Goal: Task Accomplishment & Management: Use online tool/utility

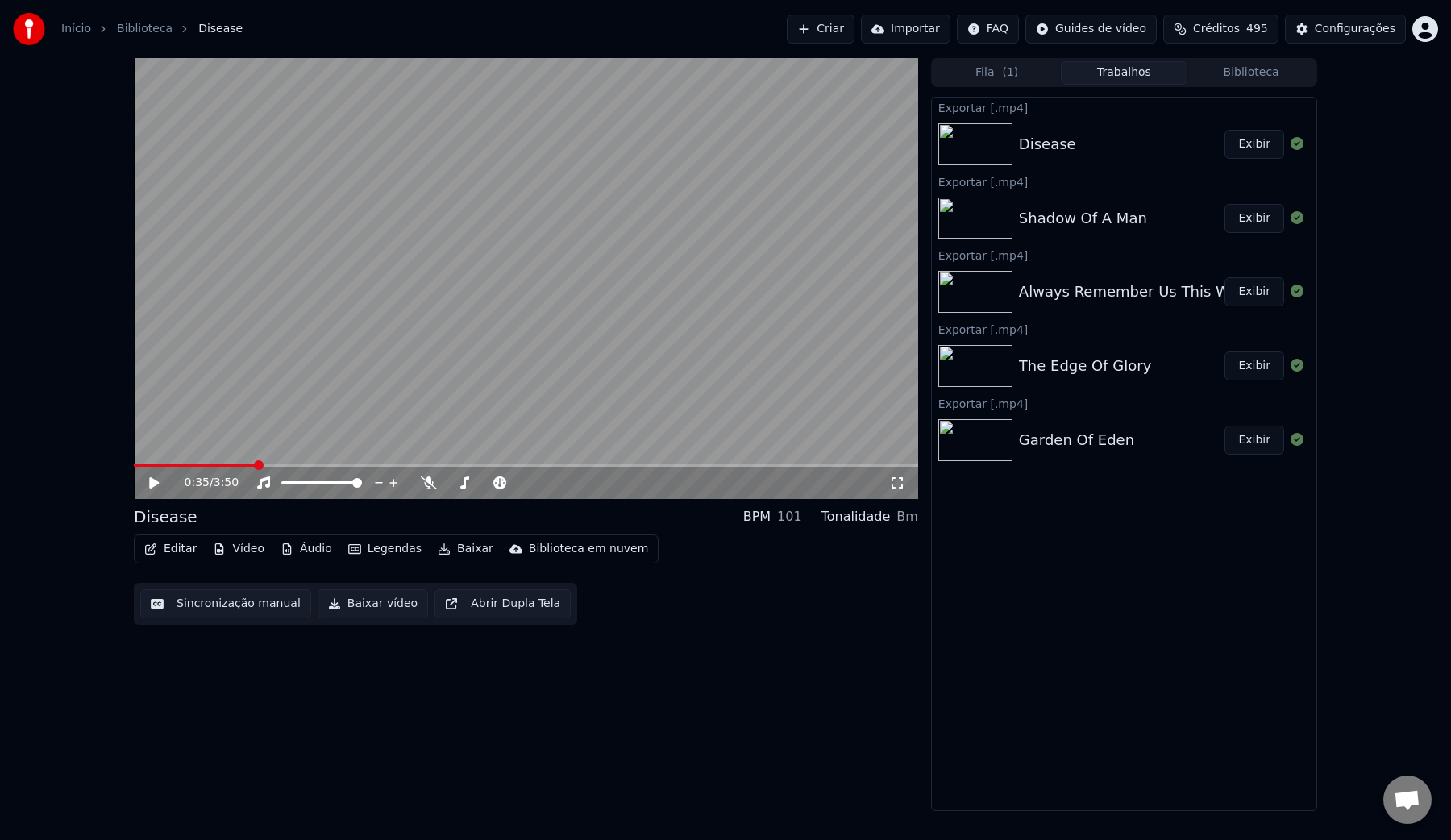
scroll to position [273, 0]
click at [1217, 24] on span "Créditos" at bounding box center [1216, 29] width 47 height 16
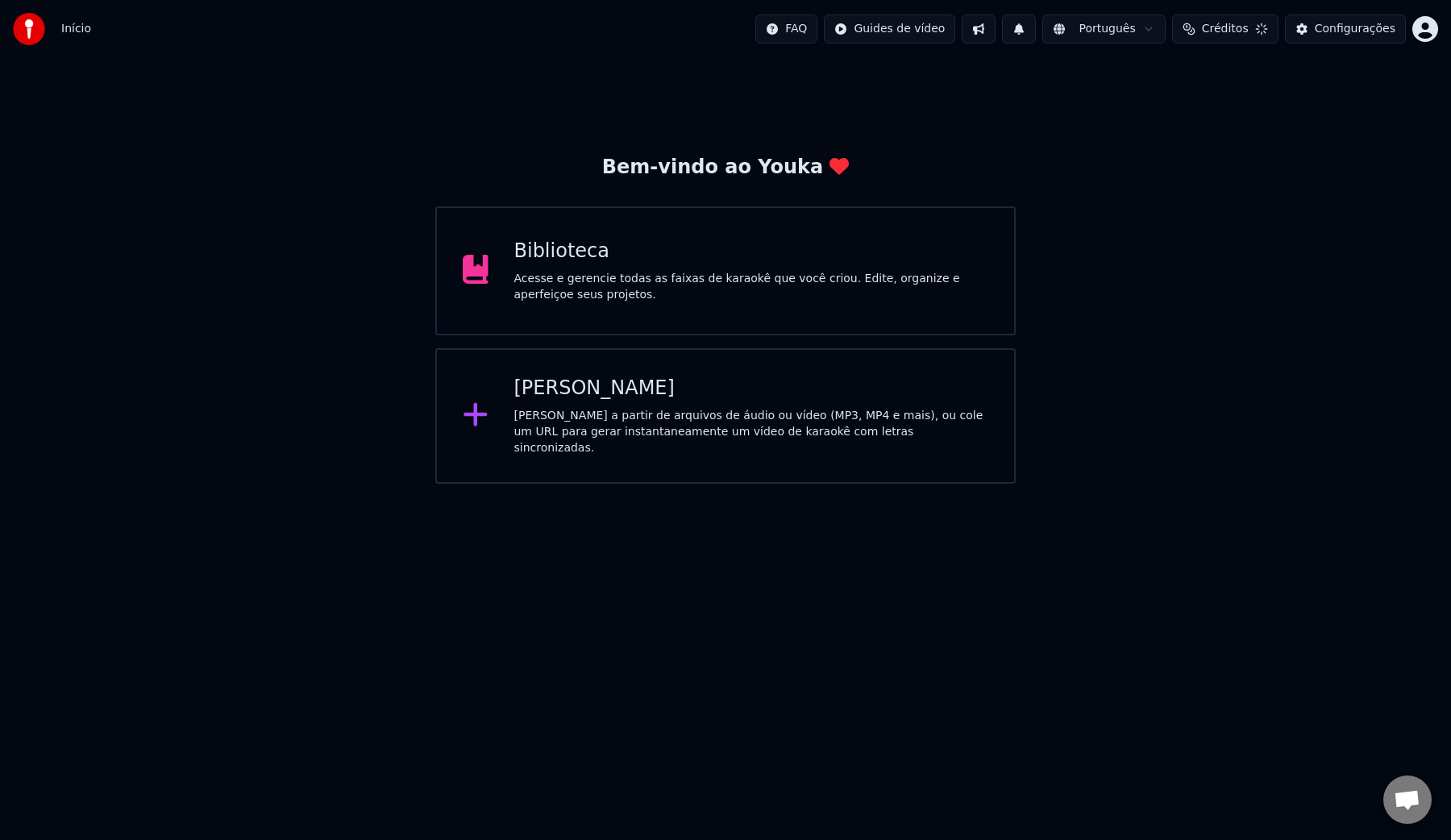
scroll to position [272, 0]
click at [1201, 34] on span "Créditos" at bounding box center [1216, 29] width 47 height 16
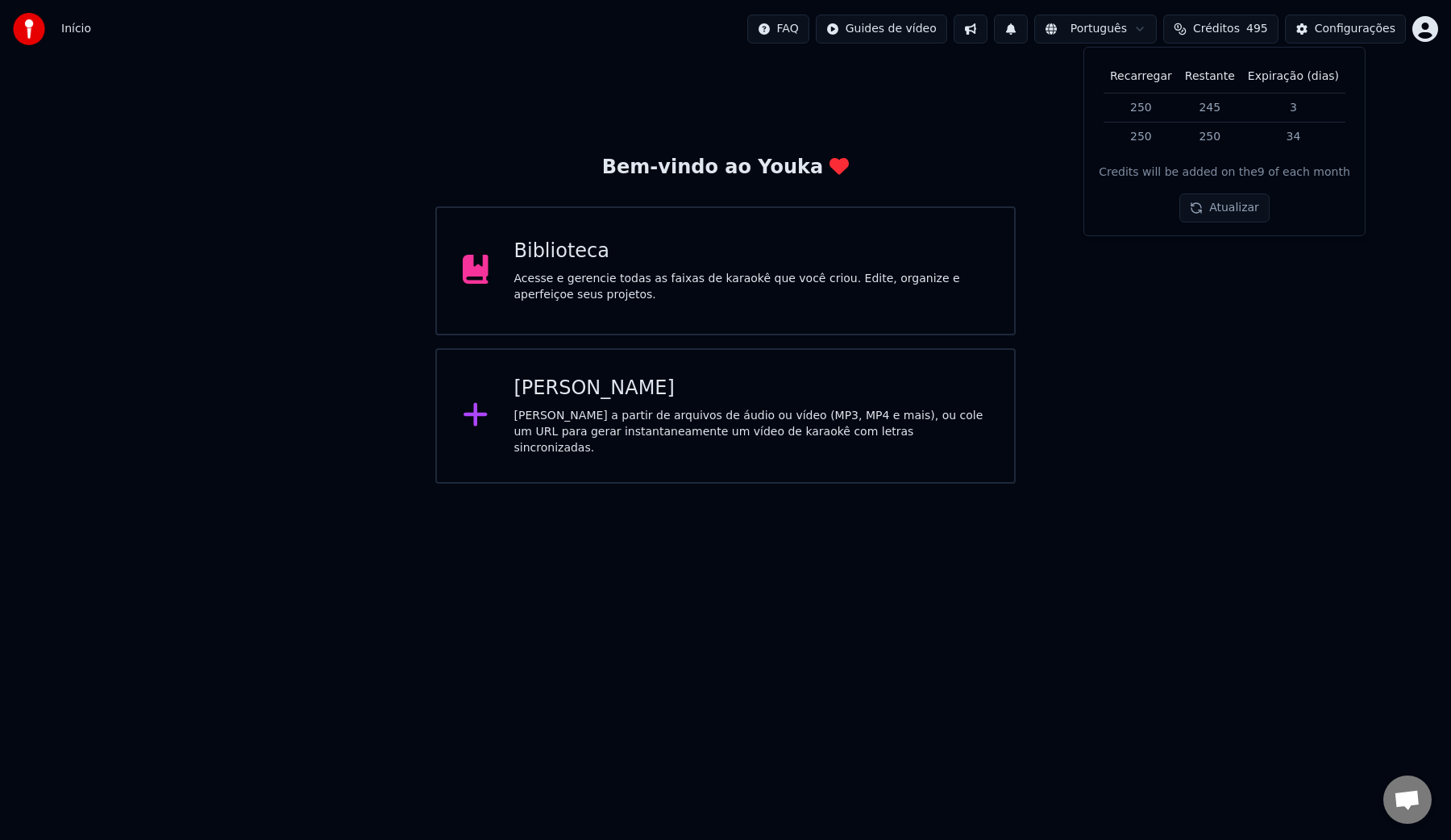
click at [709, 286] on div "Acesse e gerencie todas as faixas de karaokê que você criou. Edite, organize e …" at bounding box center [752, 287] width 475 height 32
